Goal: Check status: Check status

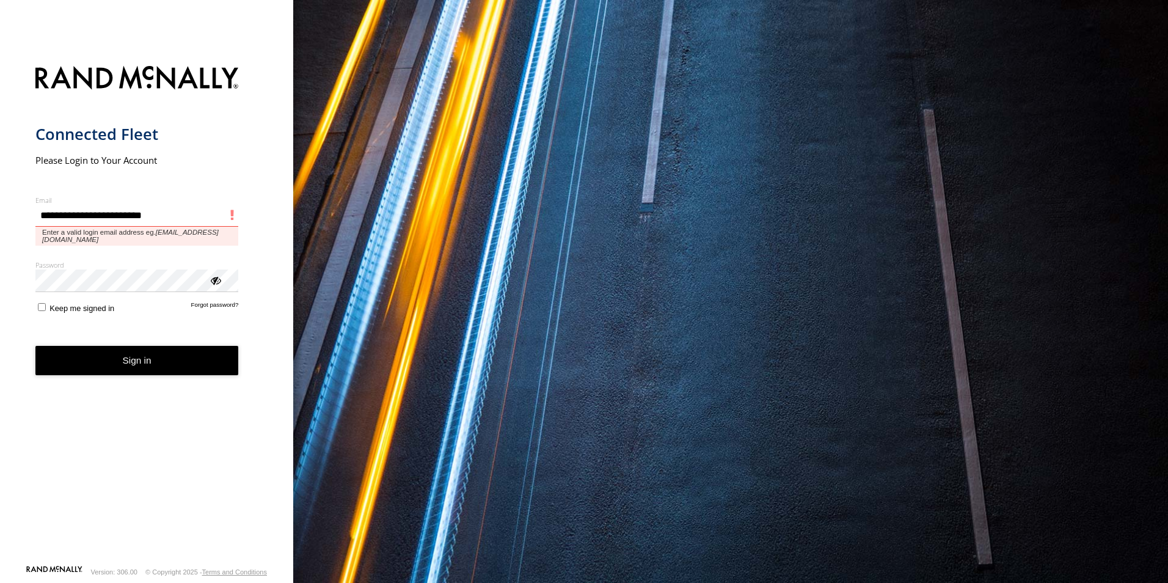
type input "**********"
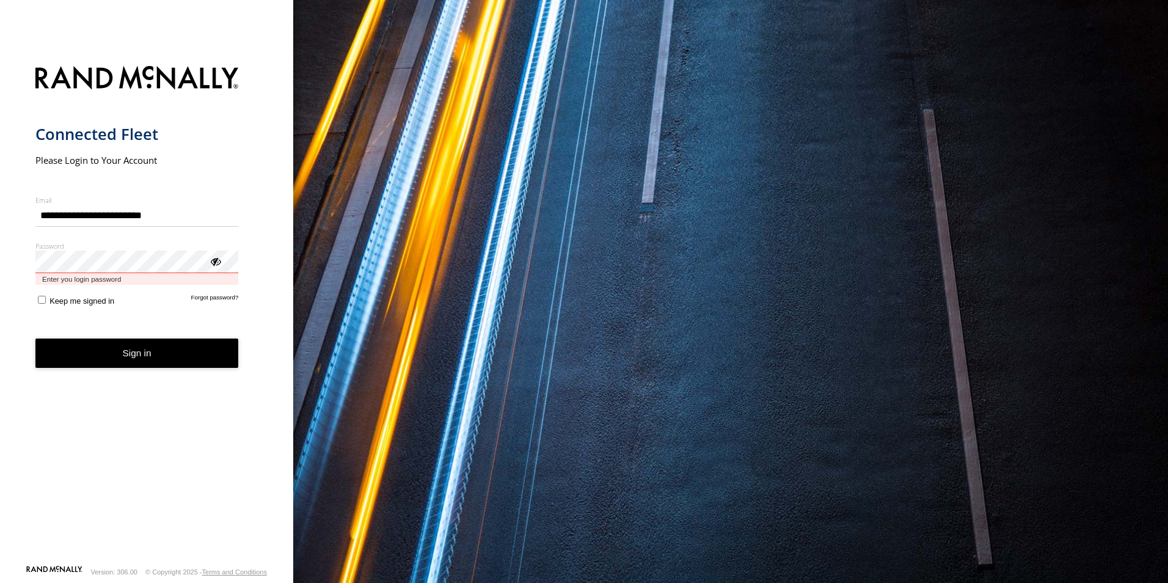
click at [35, 338] on button "Sign in" at bounding box center [136, 353] width 203 height 30
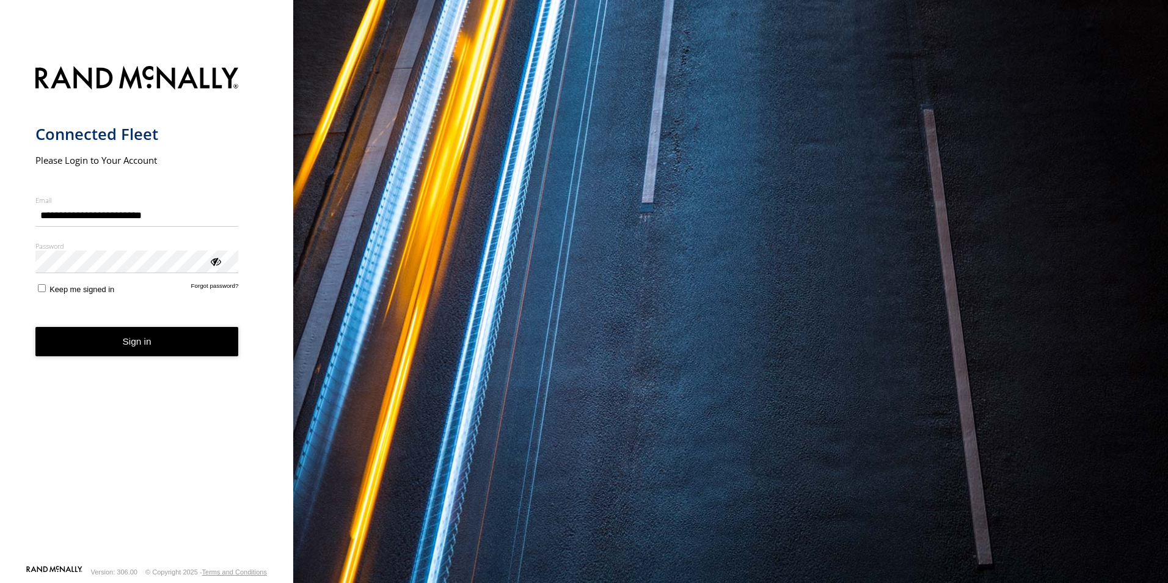
click at [182, 340] on button "Sign in" at bounding box center [136, 342] width 203 height 30
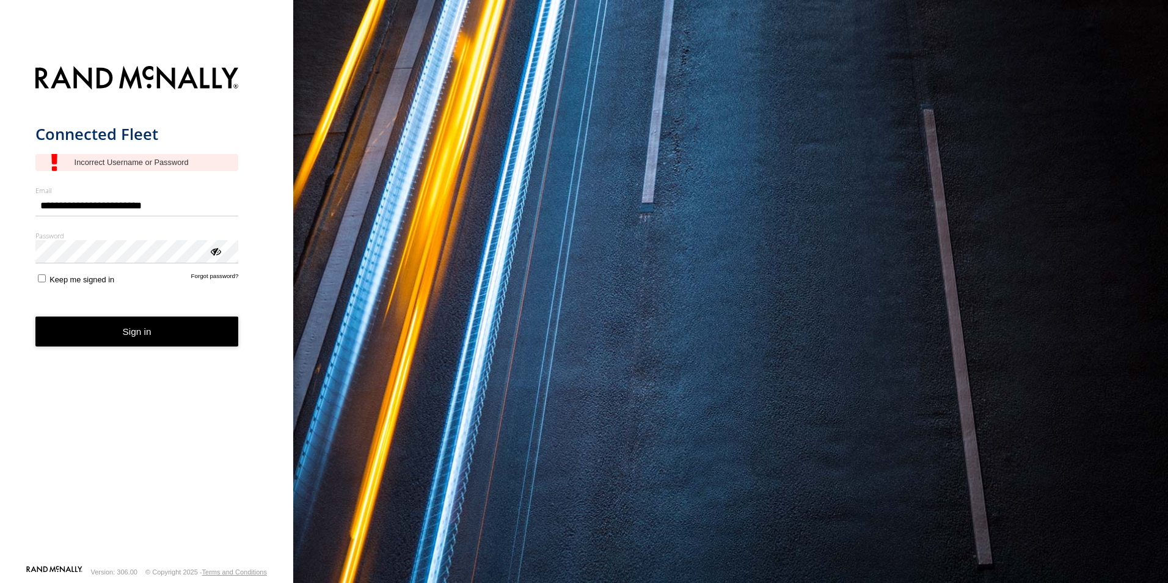
type input "**********"
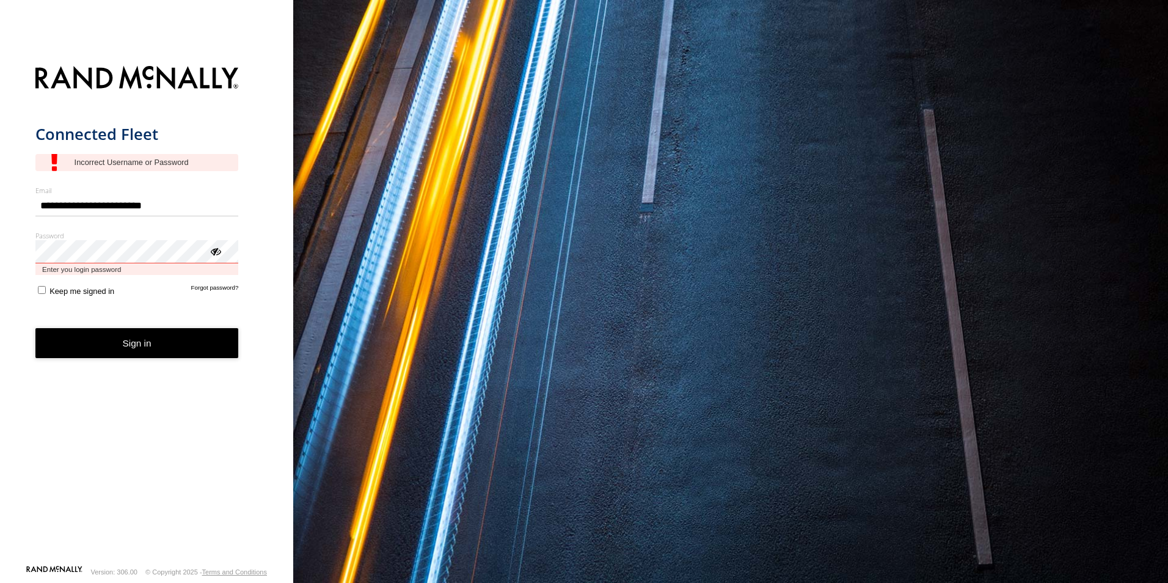
click at [35, 328] on button "Sign in" at bounding box center [136, 343] width 203 height 30
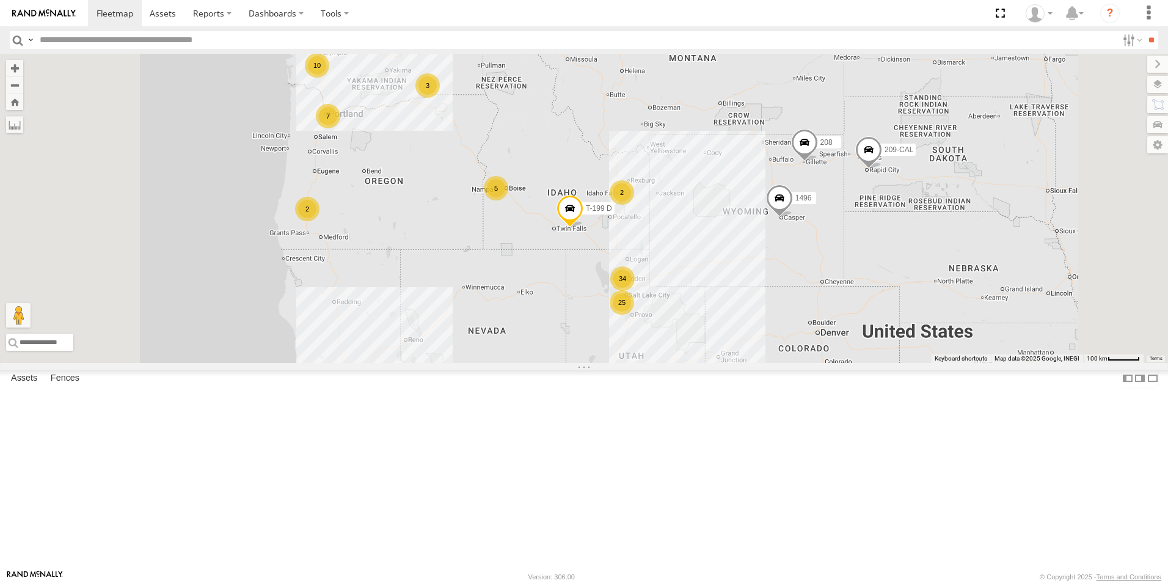
drag, startPoint x: 637, startPoint y: 291, endPoint x: 637, endPoint y: 379, distance: 88.0
click at [637, 363] on div "5360L 208 1496 307W 209-CAL T-199 D 25 4 3 7 34 10 5 2 2 2" at bounding box center [584, 208] width 1168 height 309
click at [329, 78] on div "10" at bounding box center [317, 65] width 24 height 24
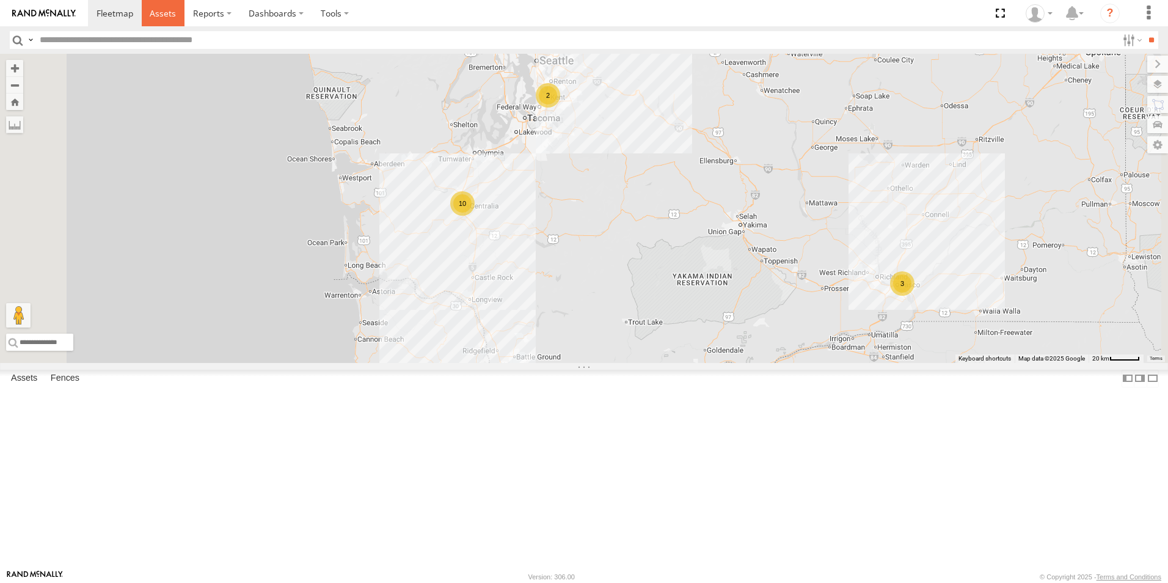
click at [167, 13] on span at bounding box center [163, 13] width 26 height 12
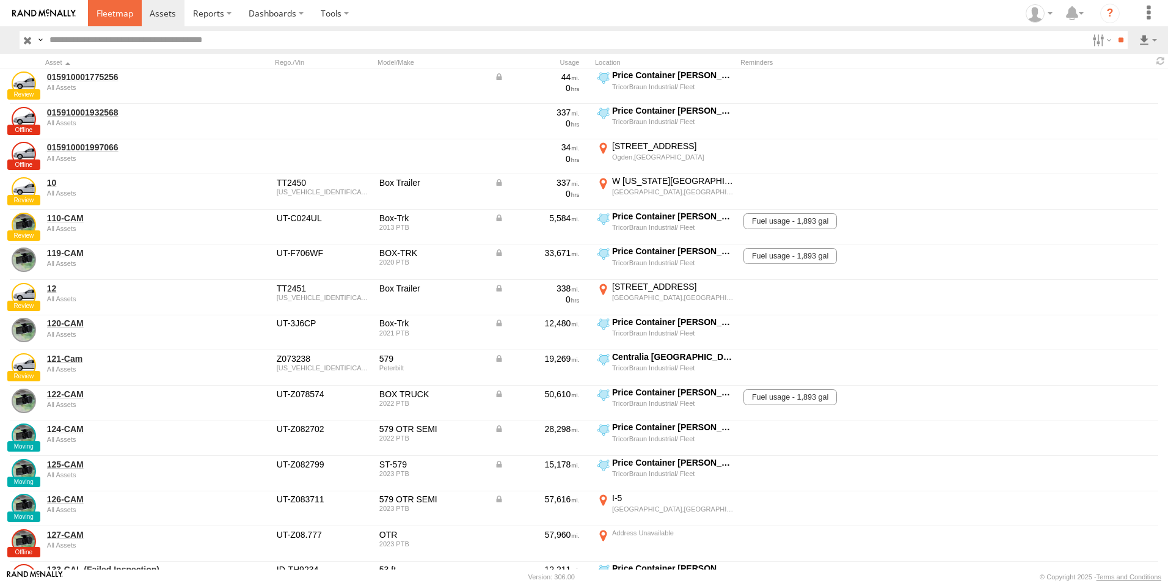
click at [128, 18] on span at bounding box center [115, 13] width 37 height 12
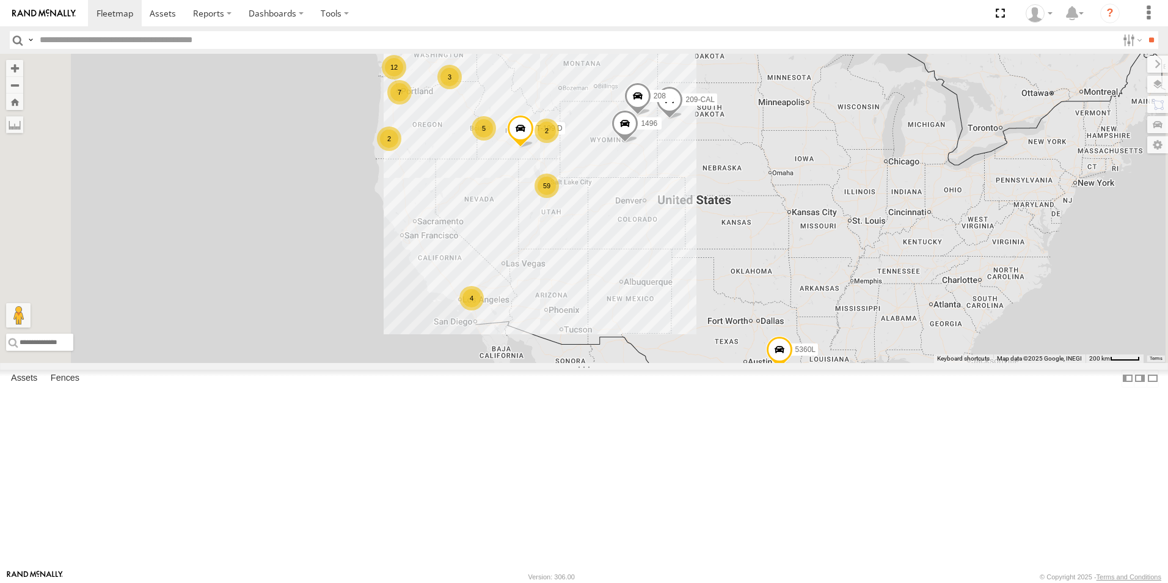
click at [559, 198] on div "59" at bounding box center [547, 186] width 24 height 24
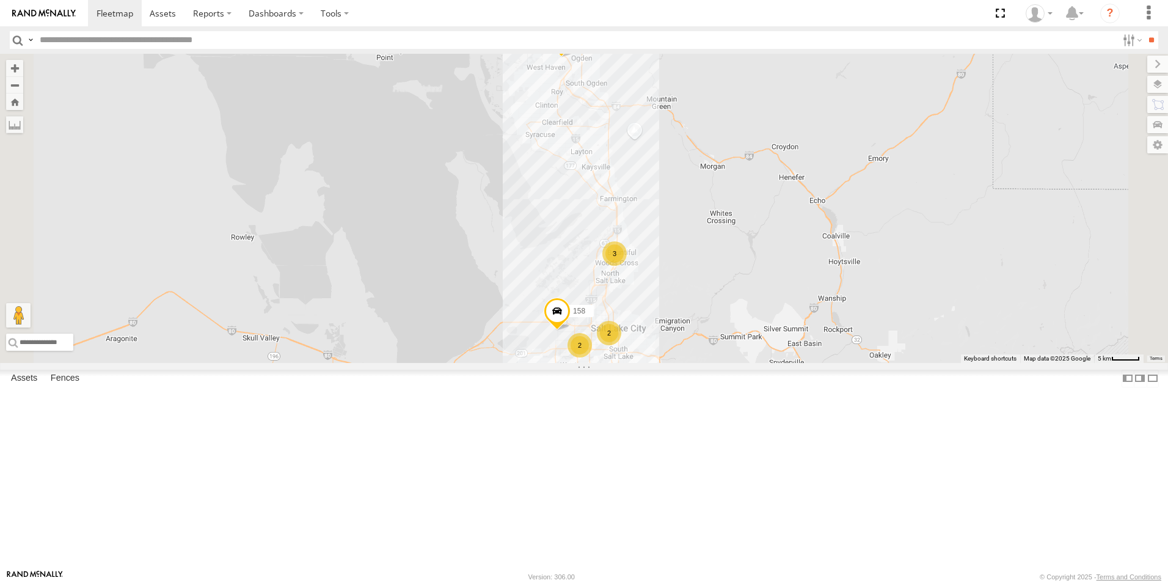
click at [584, 49] on div "32" at bounding box center [572, 37] width 24 height 24
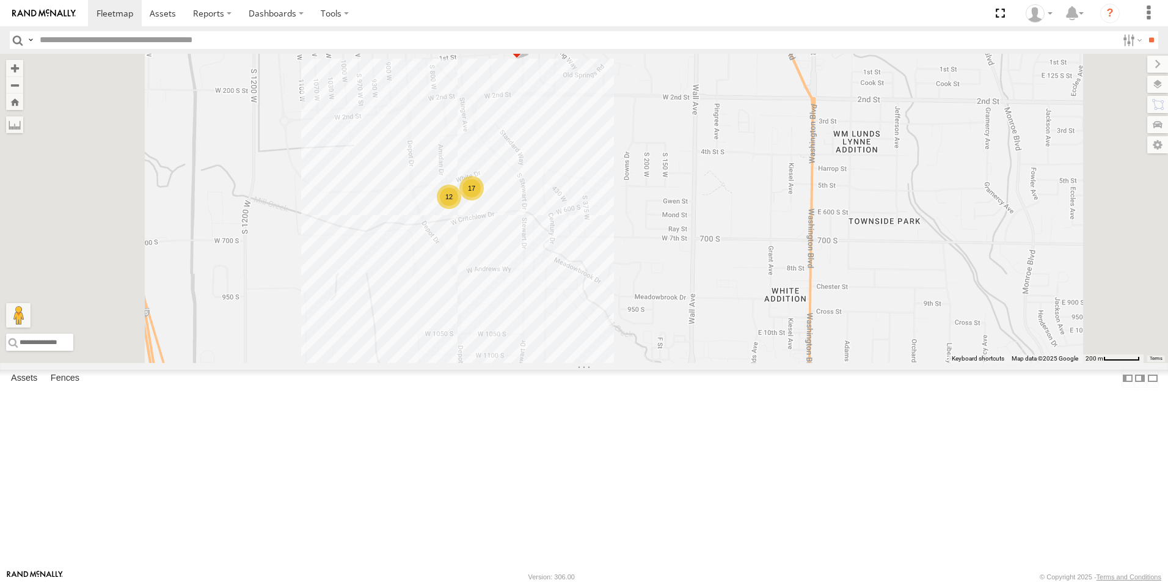
click at [484, 200] on div "17" at bounding box center [471, 188] width 24 height 24
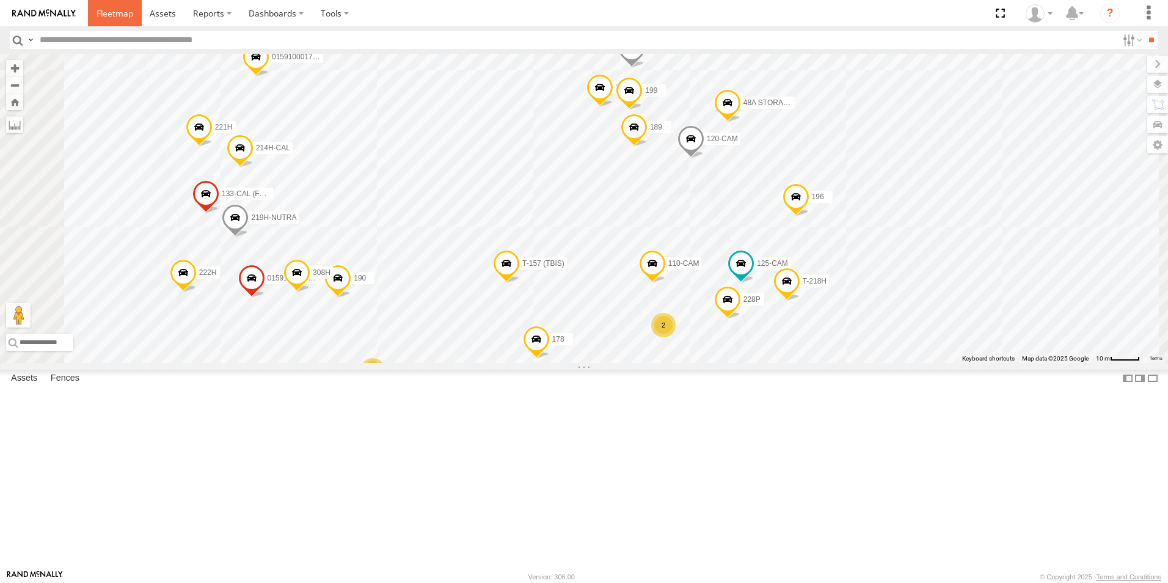
click at [107, 11] on span at bounding box center [115, 13] width 37 height 12
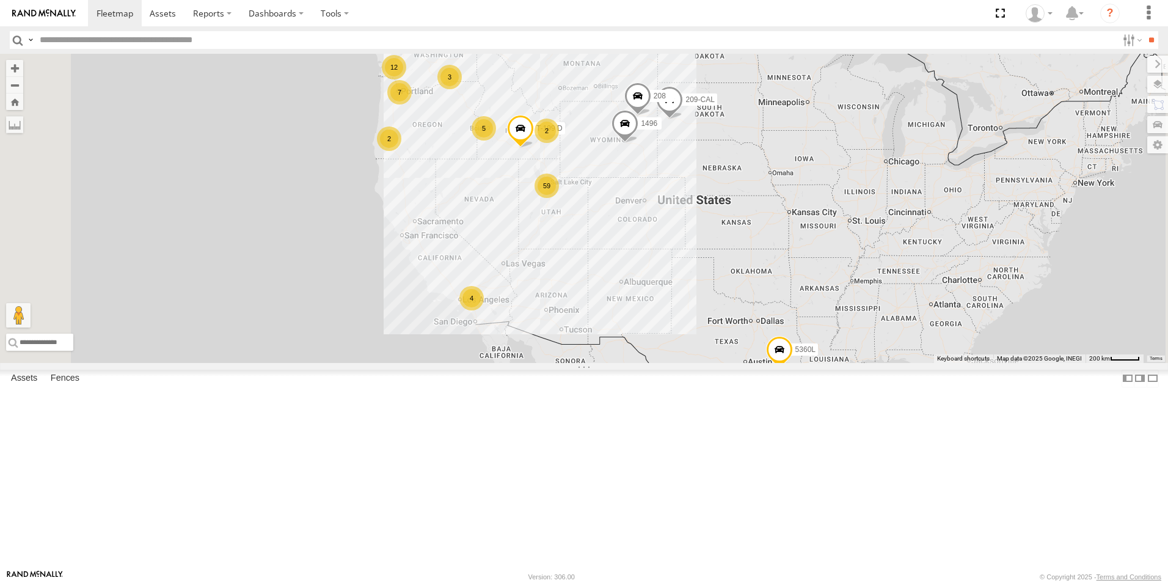
click at [401, 151] on div "2" at bounding box center [389, 138] width 24 height 24
click at [559, 198] on div "59" at bounding box center [547, 186] width 24 height 24
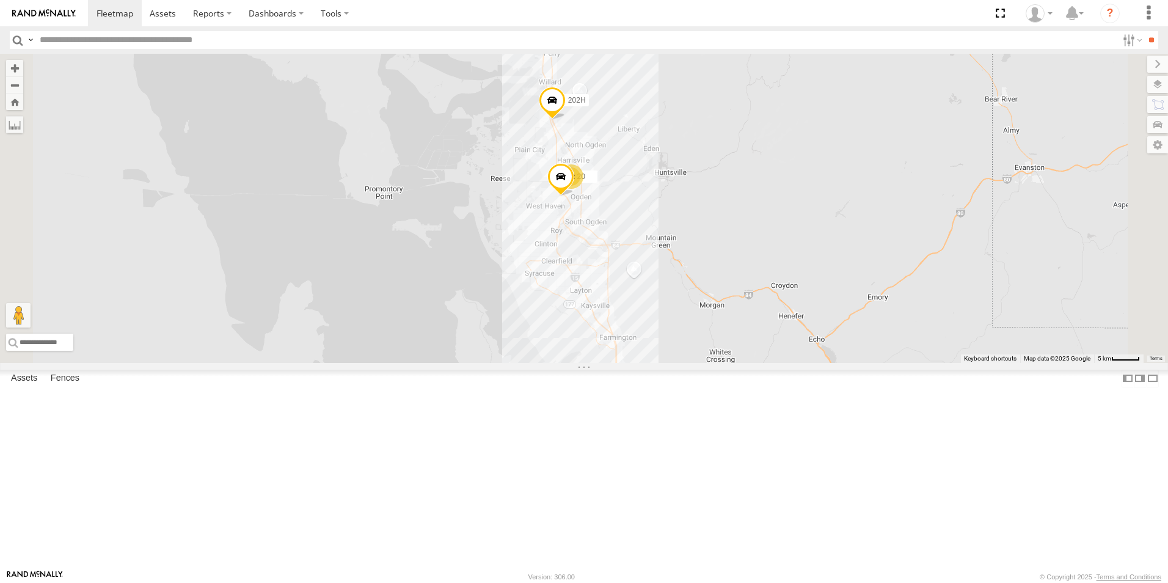
drag, startPoint x: 734, startPoint y: 206, endPoint x: 734, endPoint y: 370, distance: 164.3
click at [734, 363] on div "5360L 208 1496 307W 209-CAL T-199 D 17 3 158 20 2 32 2 202H" at bounding box center [584, 208] width 1168 height 309
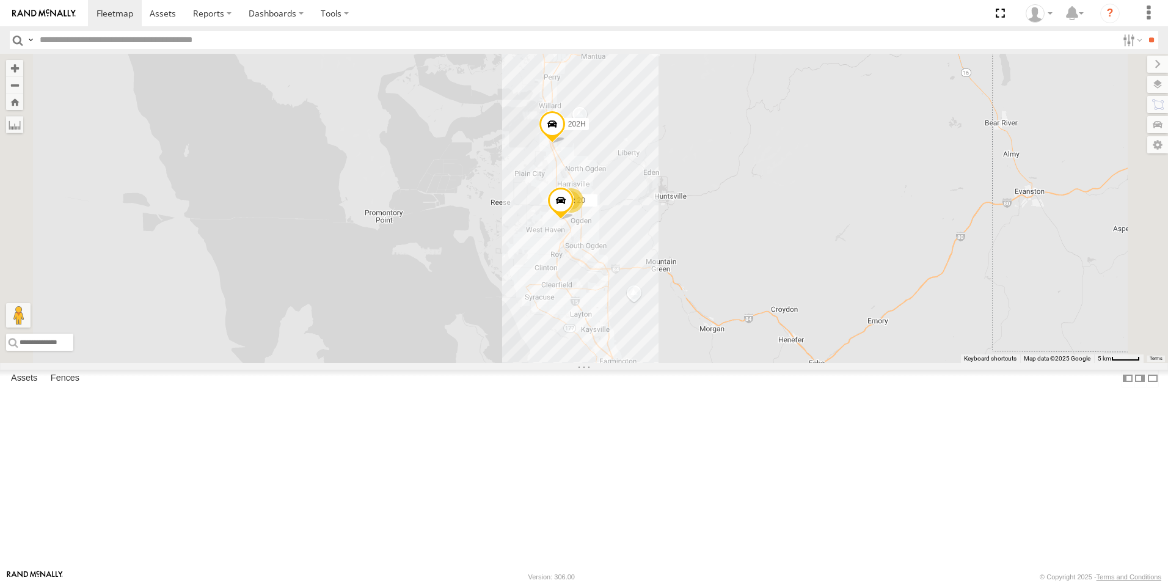
click at [583, 213] on div "32" at bounding box center [571, 200] width 24 height 24
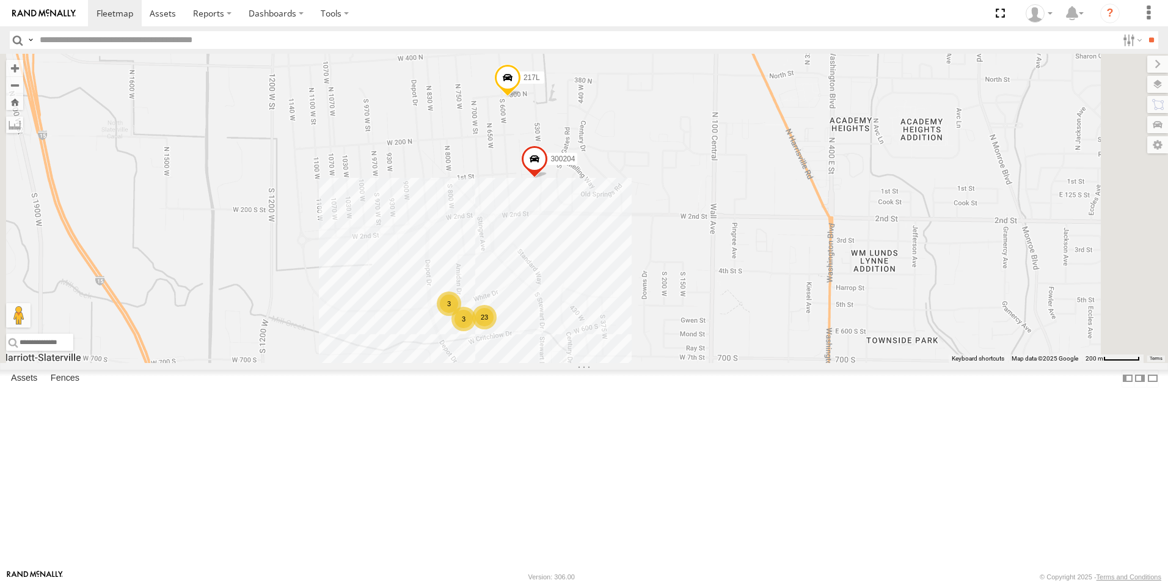
drag, startPoint x: 738, startPoint y: 276, endPoint x: 748, endPoint y: 396, distance: 120.8
click at [748, 363] on div "5360L 208 1496 307W 209-CAL T-199 D 158 20 202H 23 015910001997066 3 217L 3 300…" at bounding box center [584, 208] width 1168 height 309
click at [461, 315] on div "3" at bounding box center [449, 303] width 24 height 24
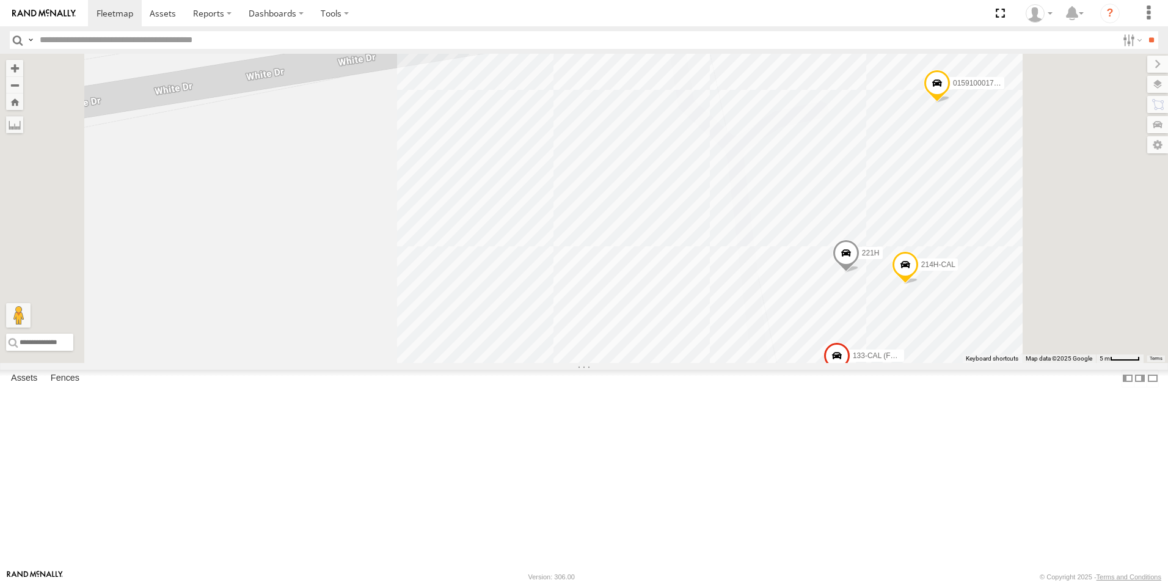
click at [96, 43] on input "text" at bounding box center [576, 40] width 1083 height 18
type input "***"
click at [1144, 31] on input "**" at bounding box center [1151, 40] width 14 height 18
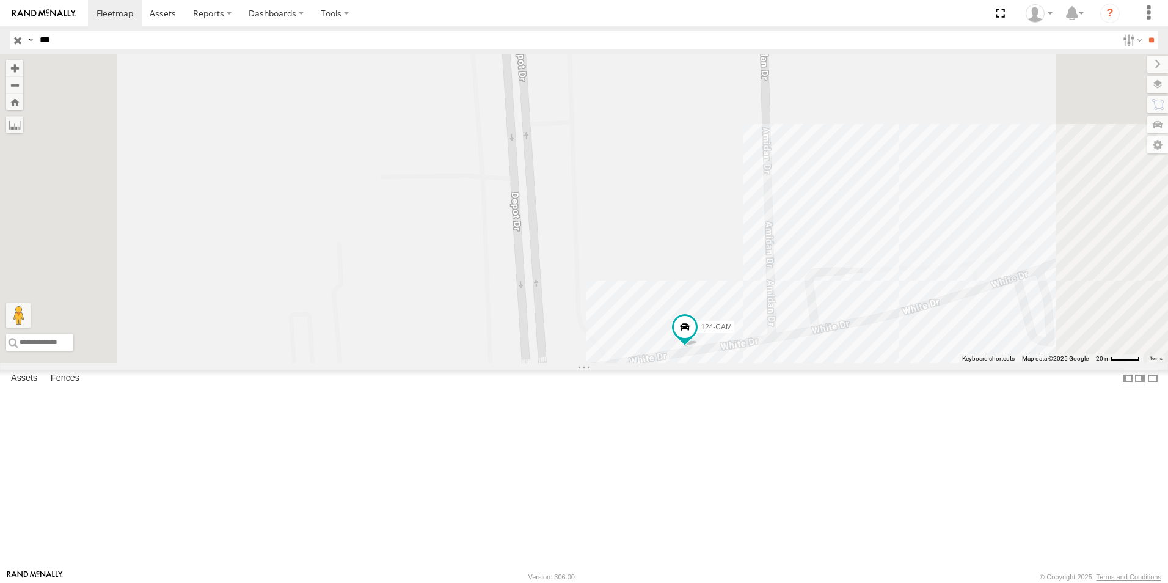
click at [16, 43] on input "button" at bounding box center [18, 40] width 16 height 18
